Goal: Use online tool/utility: Use online tool/utility

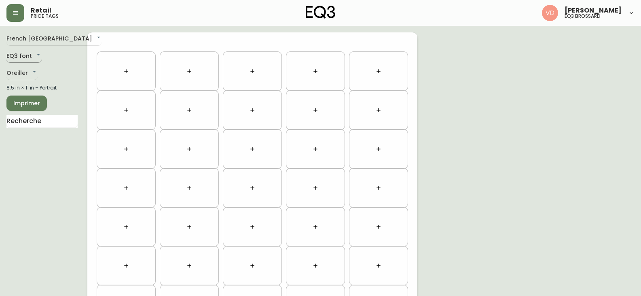
click at [34, 57] on body "Retail price tags [PERSON_NAME] eq3 brossard [GEOGRAPHIC_DATA] fr_CA EQ3 font E…" at bounding box center [320, 229] width 641 height 459
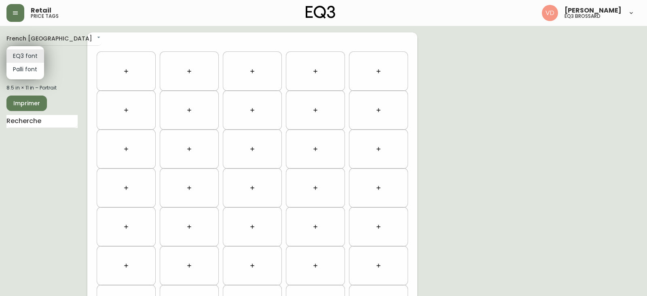
click at [34, 57] on li "EQ3 font" at bounding box center [25, 55] width 38 height 13
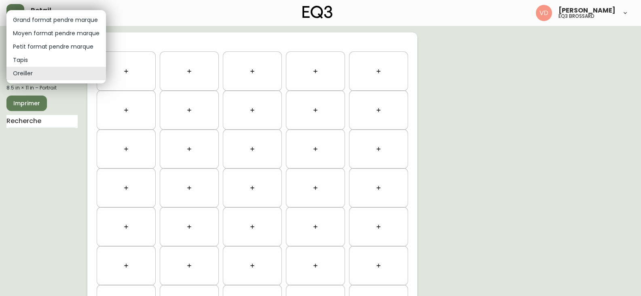
click at [30, 76] on body "Retail price tags [PERSON_NAME] eq3 brossard [GEOGRAPHIC_DATA] fr_CA EQ3 font E…" at bounding box center [320, 229] width 641 height 459
click at [38, 47] on li "Petit format pendre marque" at bounding box center [55, 46] width 99 height 13
type input "small"
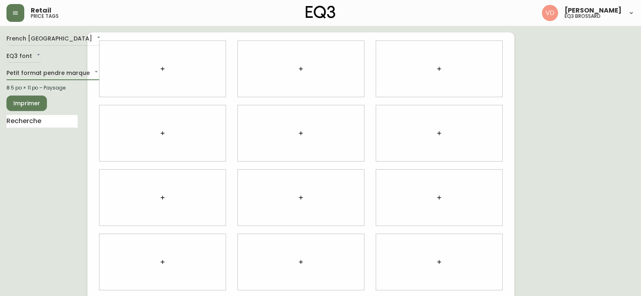
click at [169, 69] on button "button" at bounding box center [162, 69] width 16 height 16
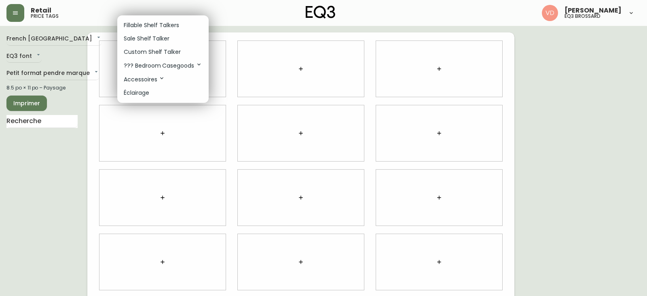
click at [155, 77] on p "Accessoires" at bounding box center [144, 79] width 41 height 9
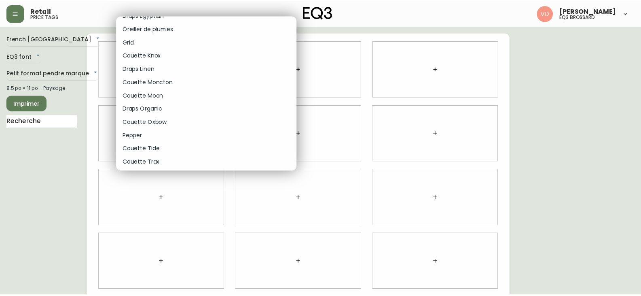
scroll to position [1941, 0]
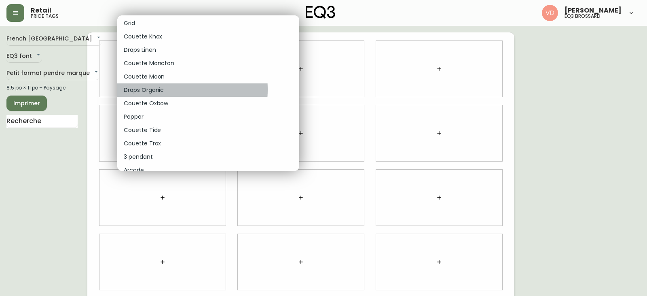
click at [160, 89] on p "Draps Organic" at bounding box center [144, 90] width 40 height 8
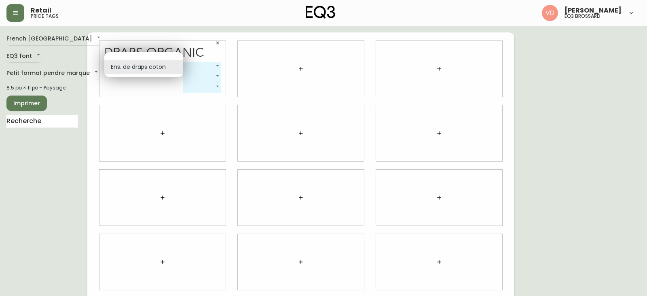
click at [180, 64] on body "Retail price tags [PERSON_NAME] eq3 brossard French Canada fr_CA EQ3 font EQ3 P…" at bounding box center [323, 181] width 647 height 362
click at [174, 65] on li "Ens. de draps coton" at bounding box center [143, 66] width 79 height 13
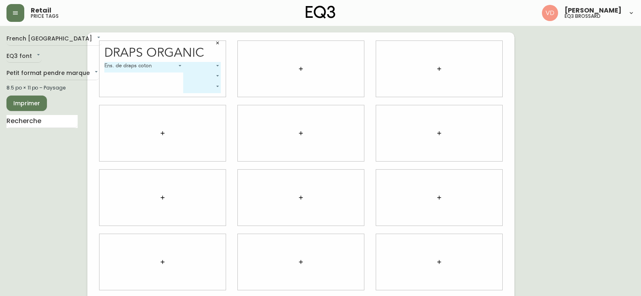
click at [206, 52] on div "Draps Organic" at bounding box center [162, 53] width 117 height 13
click at [41, 175] on div "French Canada fr_CA EQ3 font EQ3 Petit format pendre marque small 8.5 po × 11 p…" at bounding box center [46, 197] width 81 height 330
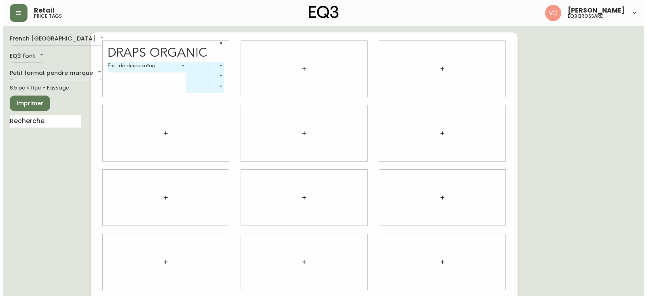
click at [67, 76] on body "Retail price tags [PERSON_NAME] eq3 brossard French Canada fr_CA EQ3 font EQ3 P…" at bounding box center [320, 181] width 641 height 362
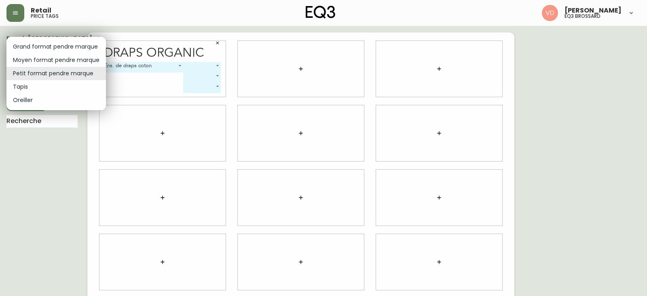
click at [50, 148] on div at bounding box center [323, 148] width 647 height 296
